Goal: Task Accomplishment & Management: Manage account settings

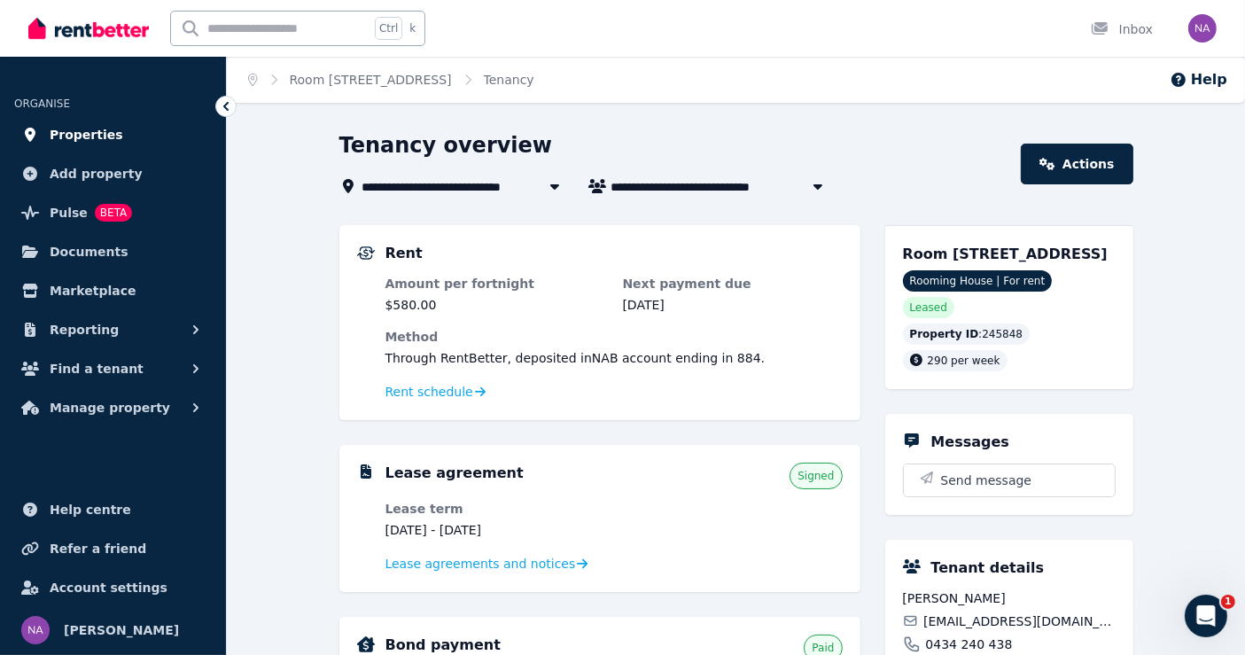
click at [85, 125] on span "Properties" at bounding box center [87, 134] width 74 height 21
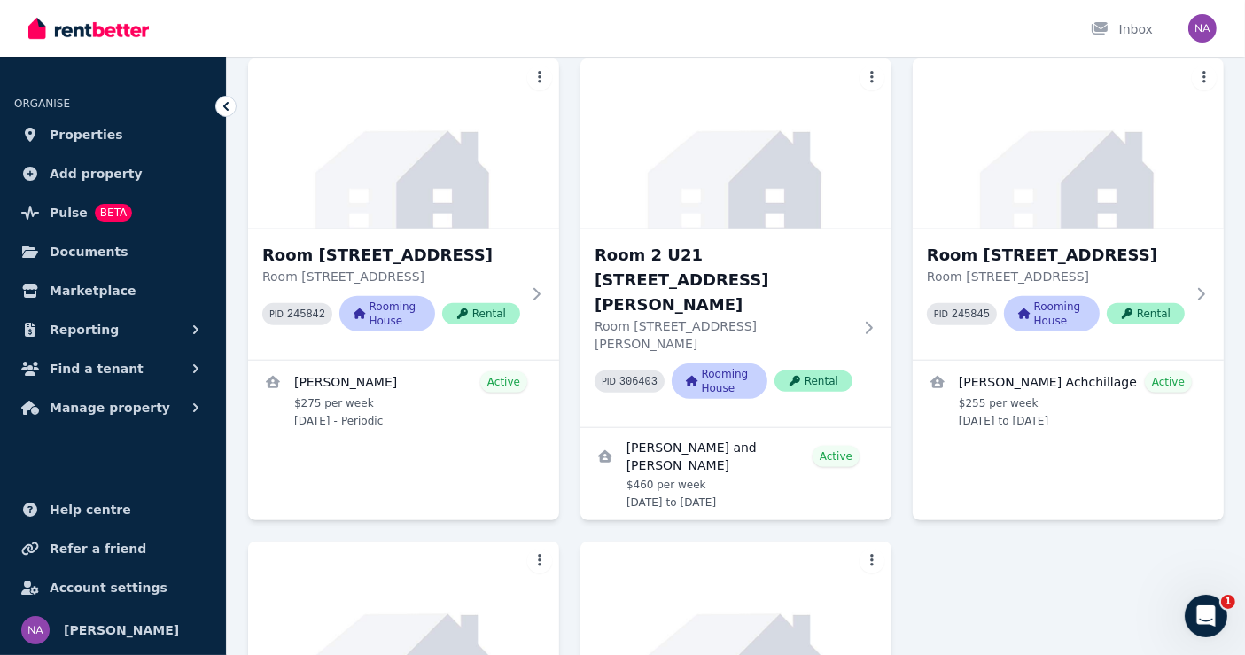
scroll to position [1575, 0]
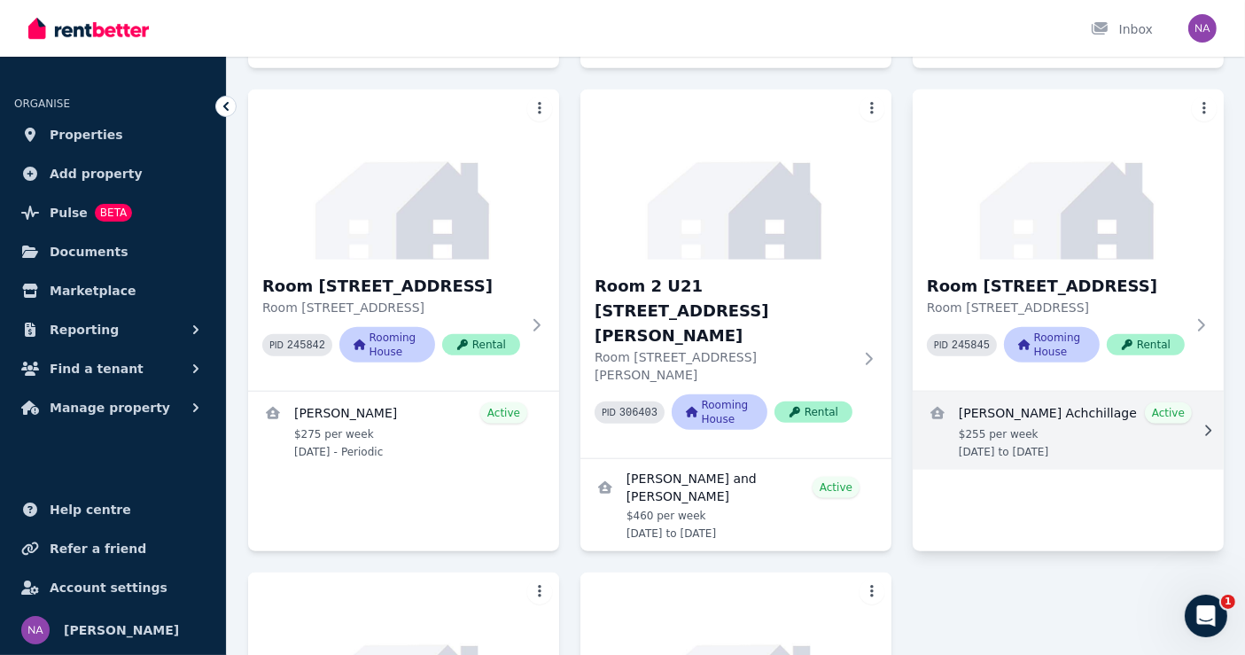
click at [1073, 392] on link "View details for Chaminda Sampath Lokuhetti Achchillage" at bounding box center [1068, 431] width 311 height 78
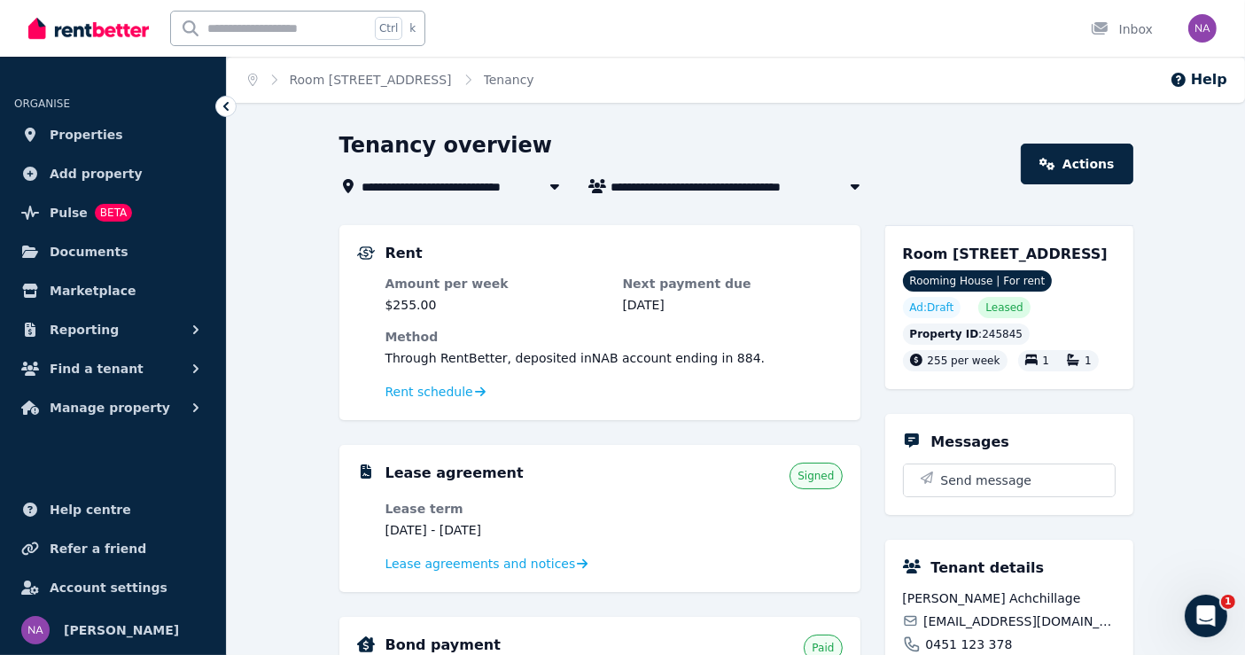
click at [848, 182] on icon "button" at bounding box center [855, 186] width 18 height 14
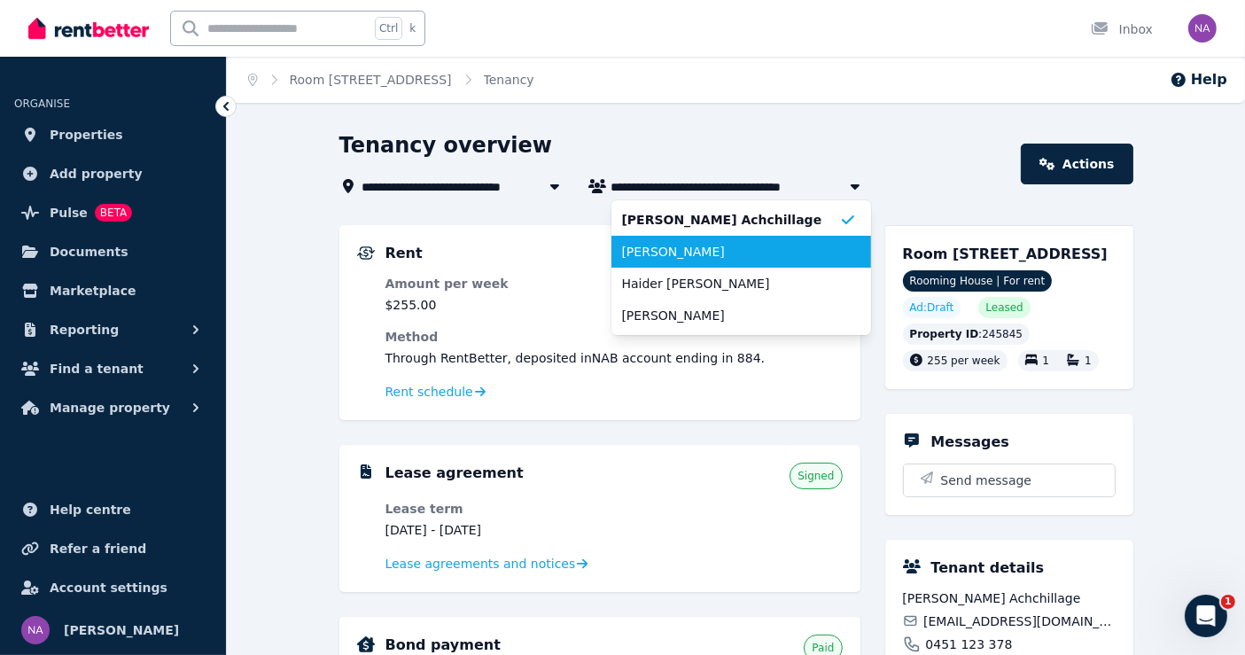
click at [729, 253] on span "Heshan Alahakoon" at bounding box center [730, 252] width 217 height 18
type input "**********"
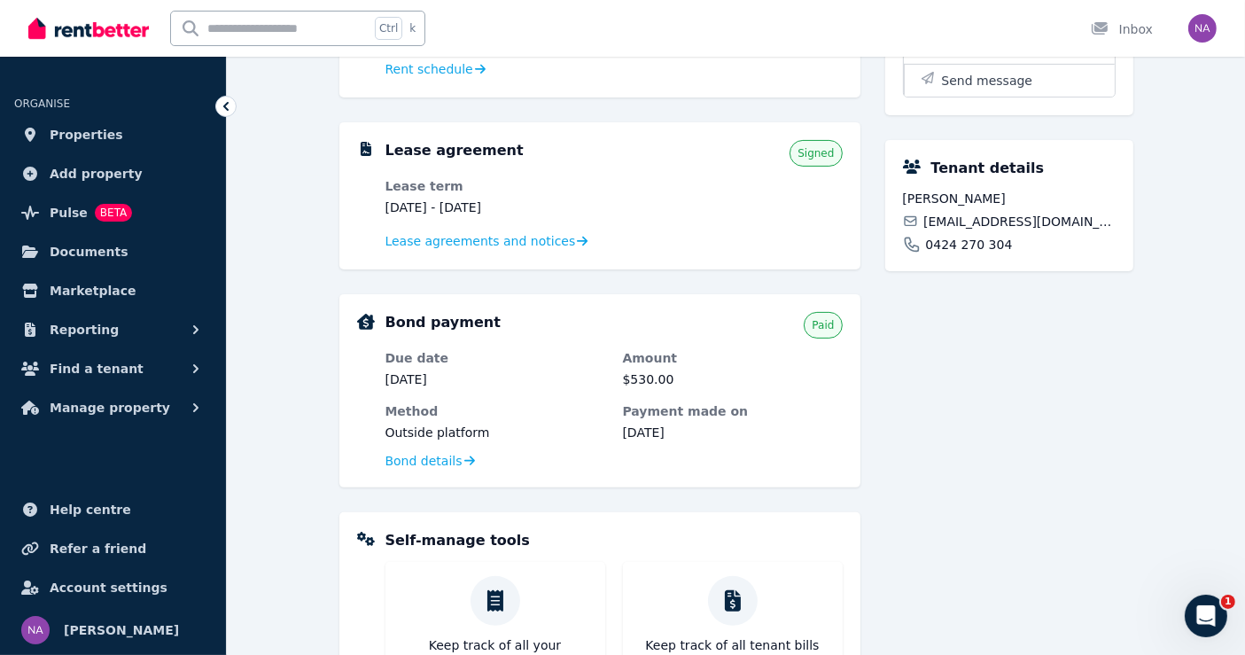
scroll to position [492, 0]
